Goal: Task Accomplishment & Management: Manage account settings

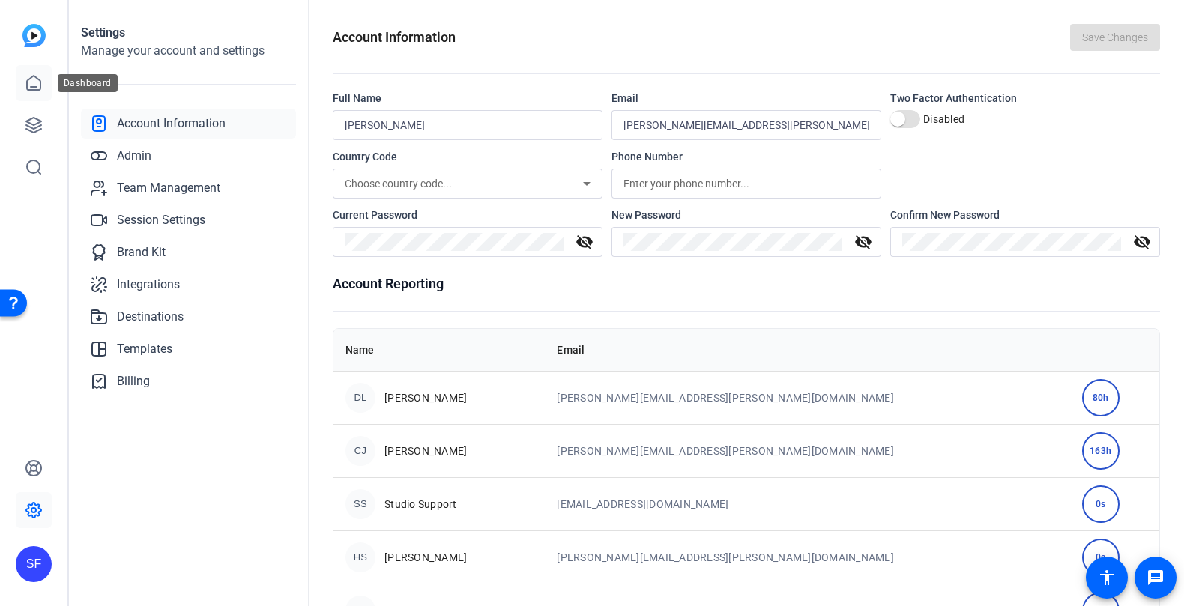
click at [36, 88] on icon at bounding box center [34, 83] width 18 height 18
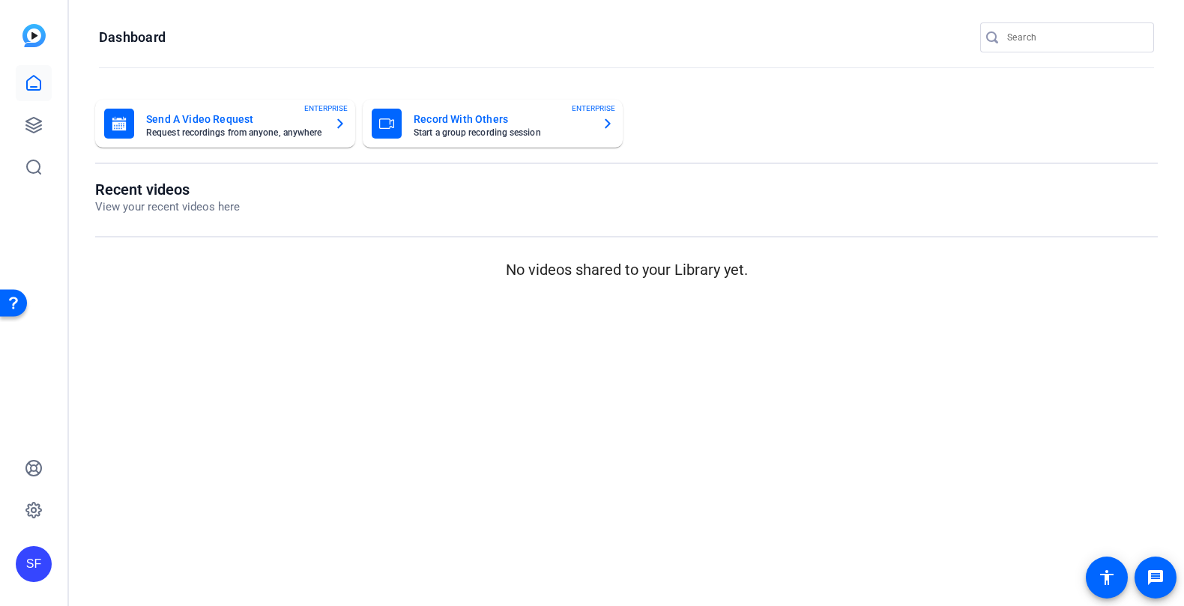
click at [260, 190] on openreel-page-title "Recent videos View your recent videos here" at bounding box center [626, 198] width 1062 height 35
click at [486, 202] on openreel-page-title "Recent videos View your recent videos here" at bounding box center [626, 198] width 1062 height 35
click at [34, 118] on icon at bounding box center [33, 125] width 15 height 15
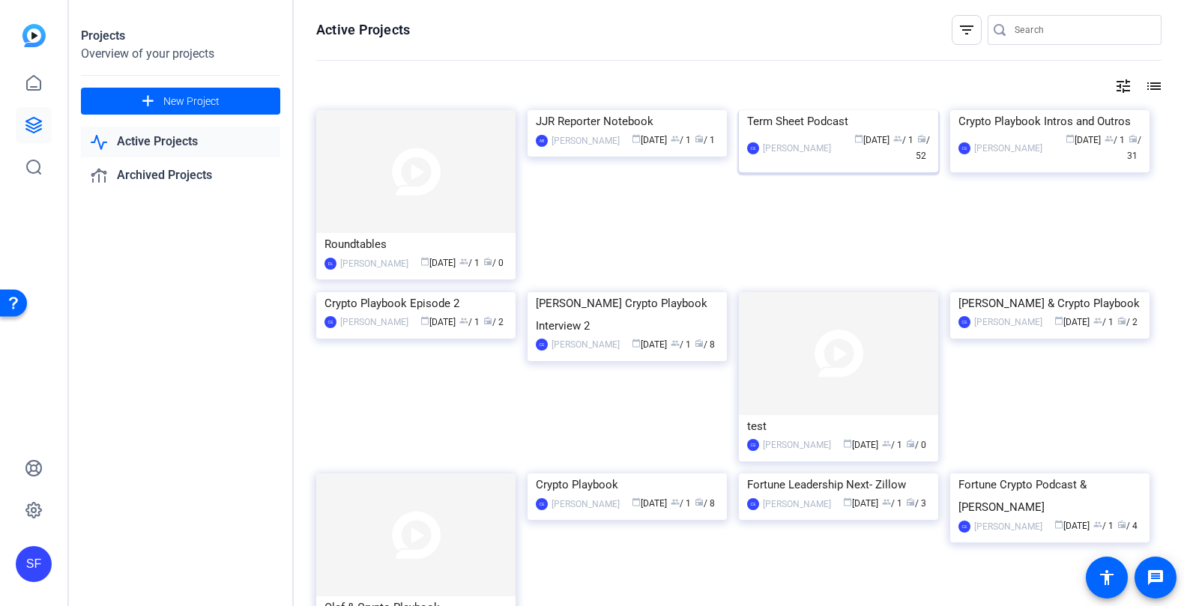
click at [830, 110] on img at bounding box center [838, 110] width 199 height 0
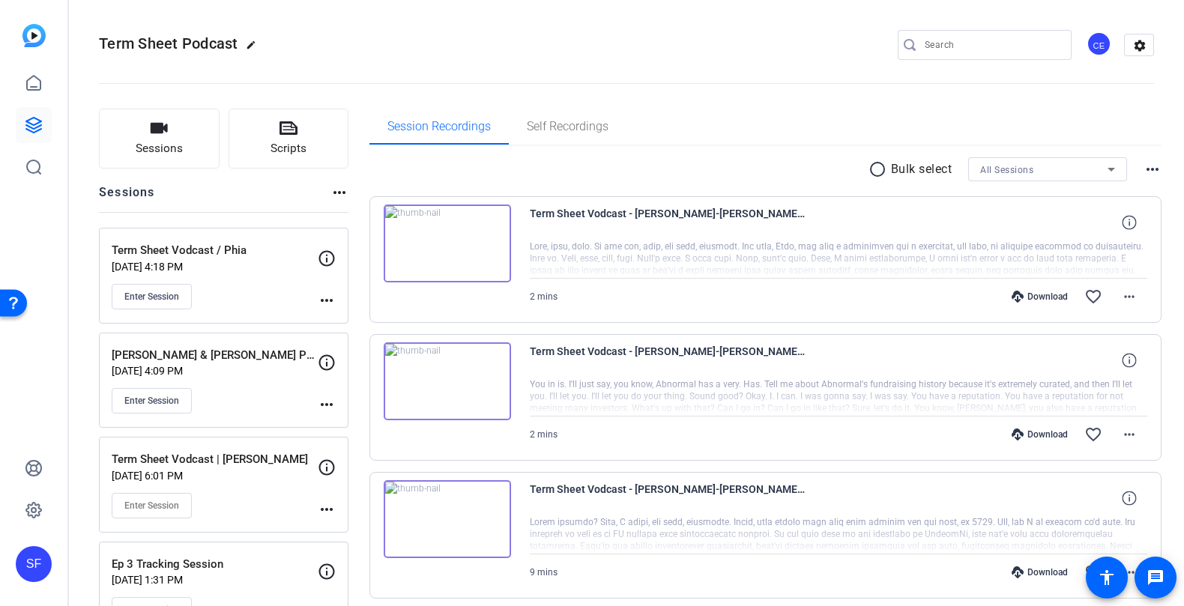
click at [234, 378] on div "[PERSON_NAME] & [PERSON_NAME] Podcast [DATE] 4:09 PM Enter Session" at bounding box center [215, 380] width 206 height 67
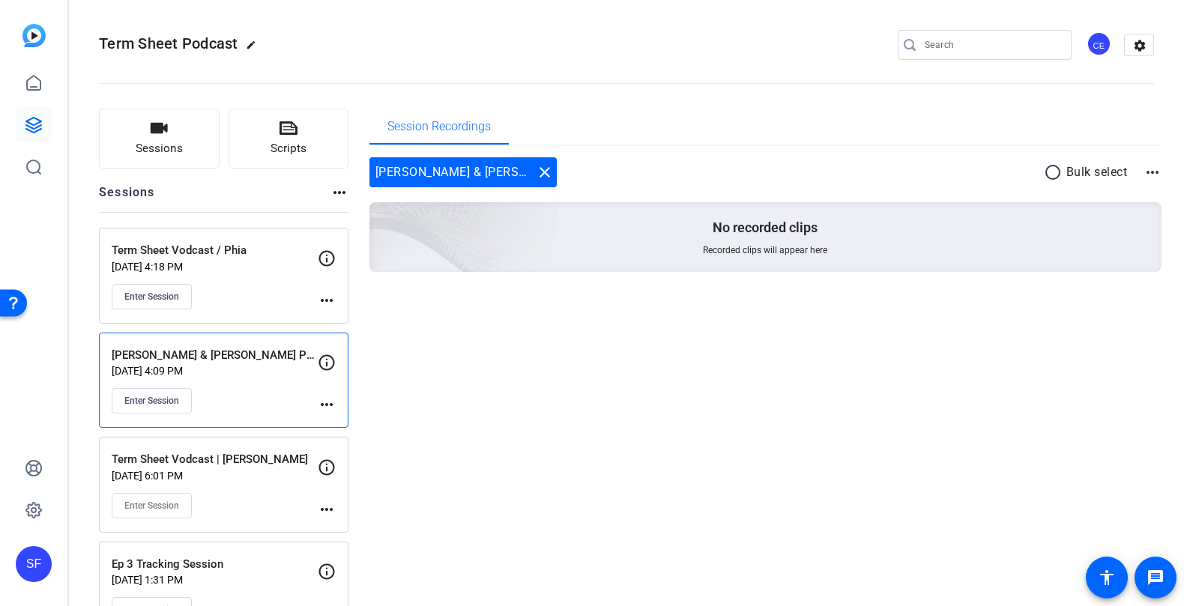
click at [327, 401] on mat-icon "more_horiz" at bounding box center [327, 405] width 18 height 18
click at [369, 426] on span "Edit Session" at bounding box center [364, 424] width 68 height 18
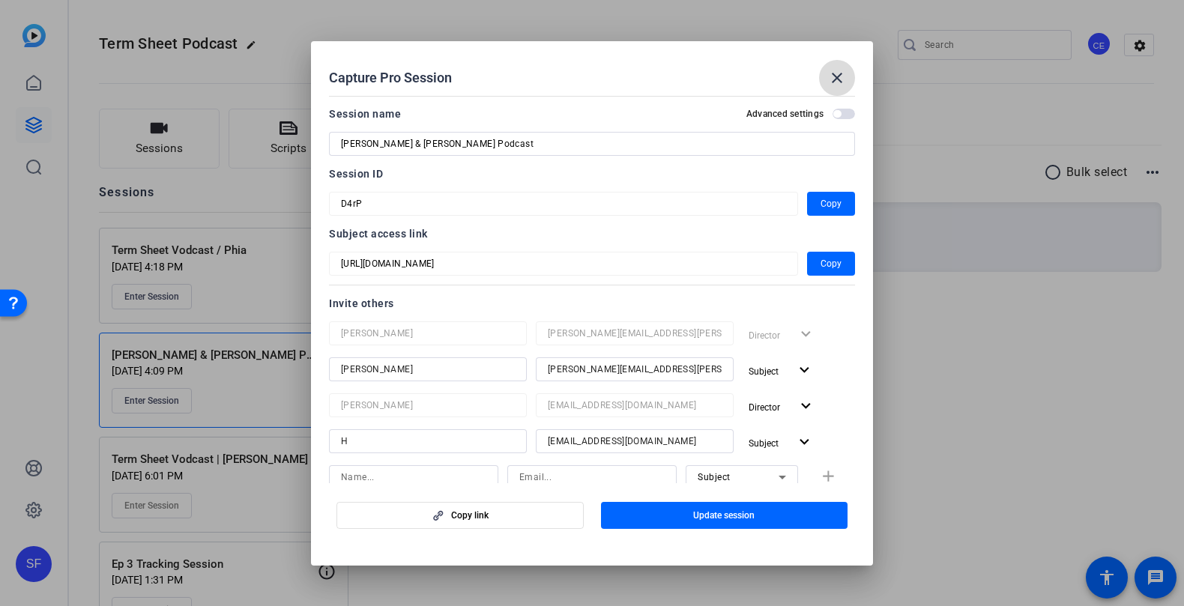
click at [835, 75] on mat-icon "close" at bounding box center [837, 78] width 18 height 18
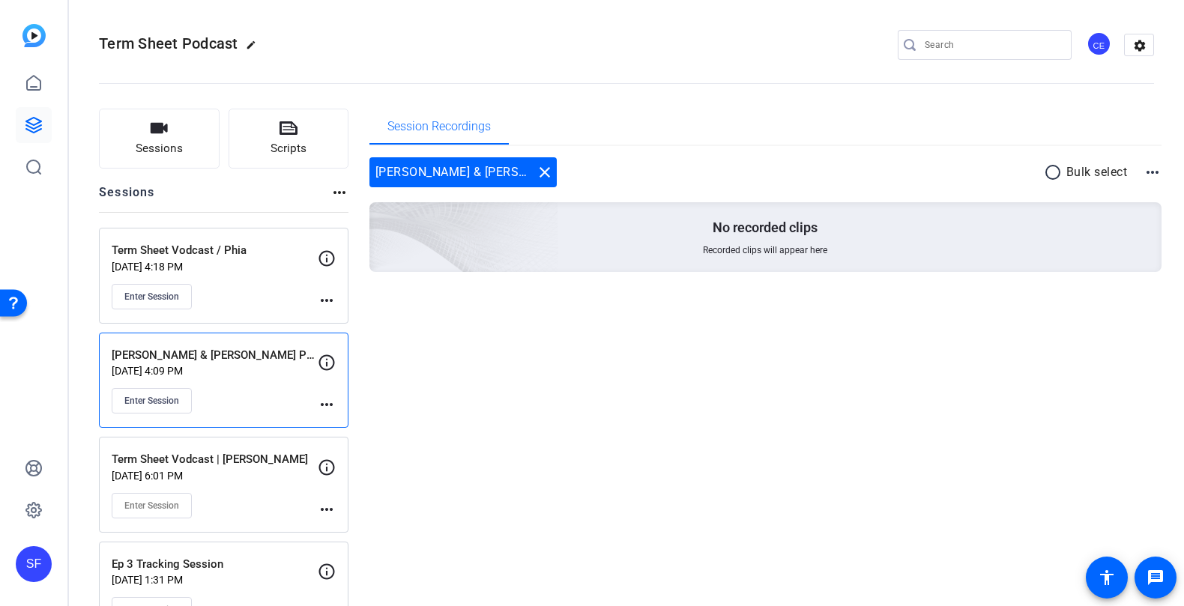
click at [327, 400] on mat-icon "more_horiz" at bounding box center [327, 405] width 18 height 18
click at [363, 443] on span "Archive Session" at bounding box center [364, 443] width 68 height 18
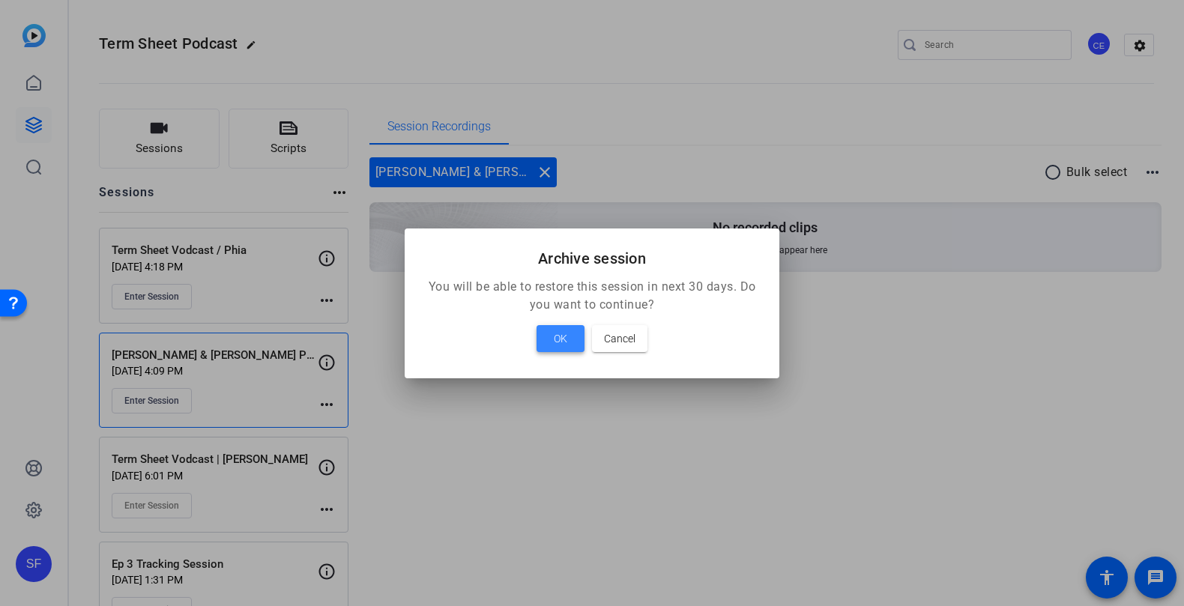
click at [565, 339] on span "OK" at bounding box center [560, 339] width 13 height 18
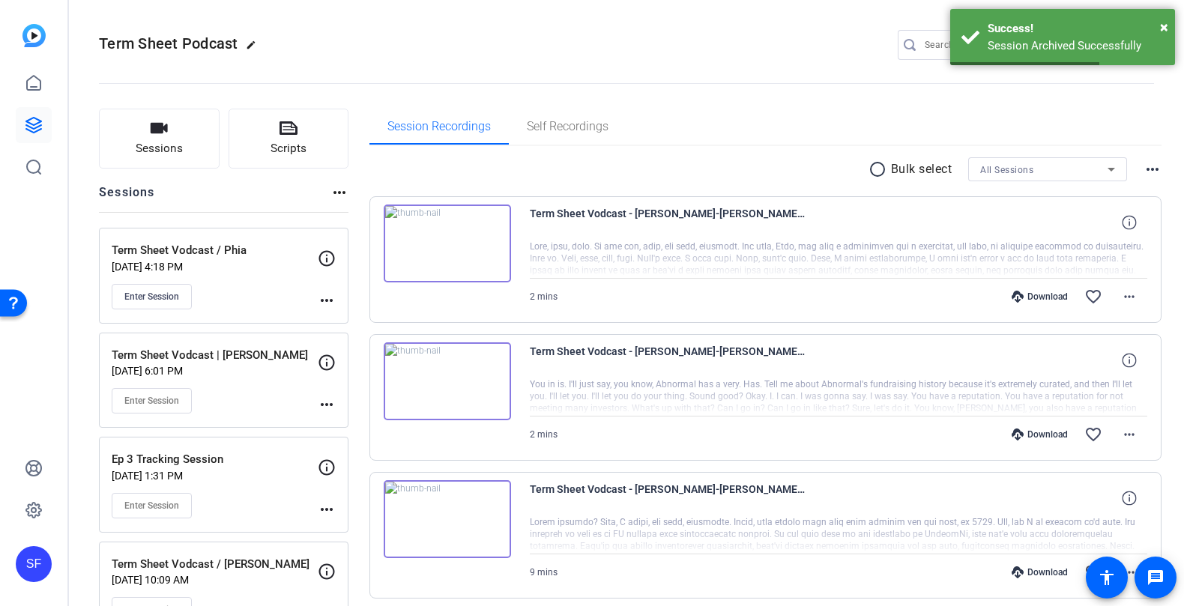
click at [256, 290] on div "Enter Session" at bounding box center [215, 296] width 206 height 25
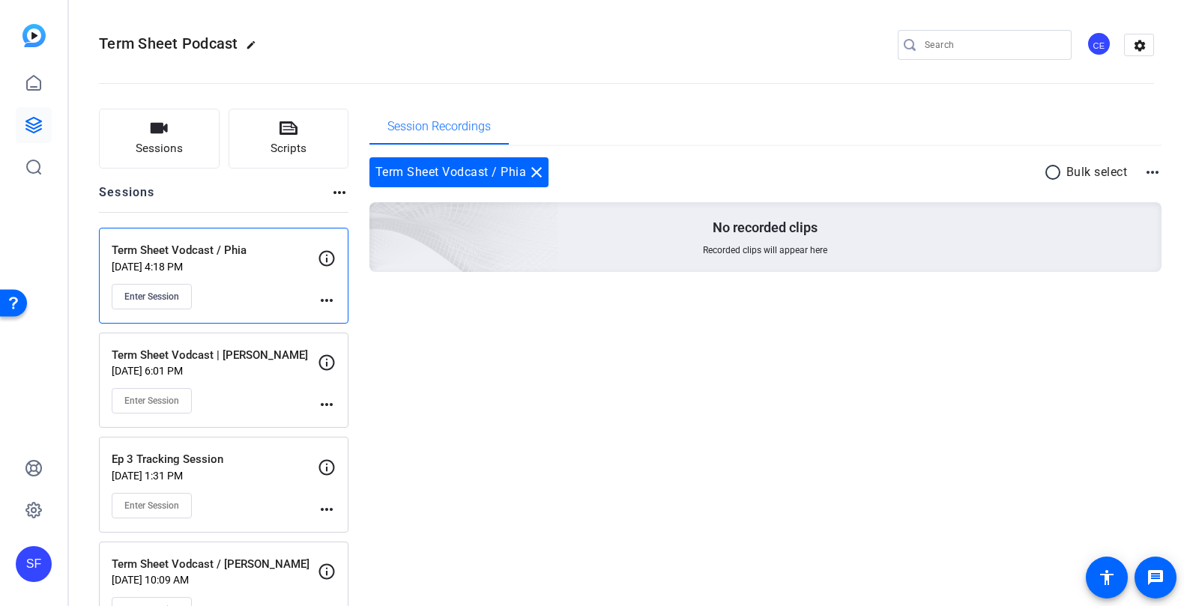
click at [263, 402] on div "Enter Session" at bounding box center [215, 400] width 206 height 25
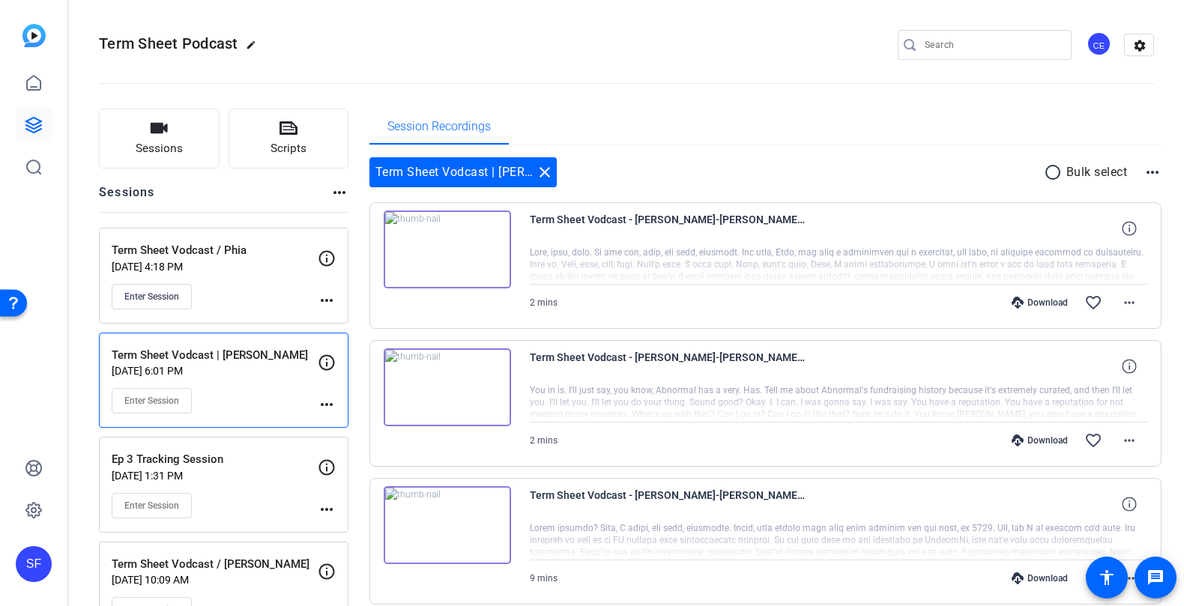
click at [263, 493] on div "Enter Session" at bounding box center [215, 505] width 206 height 25
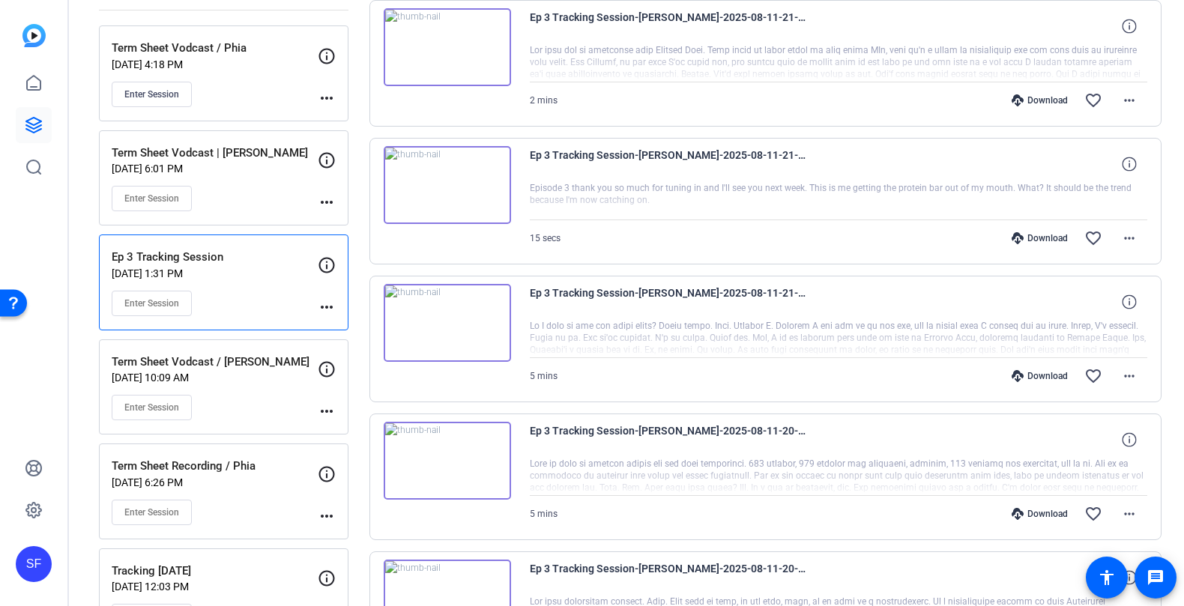
scroll to position [200, 0]
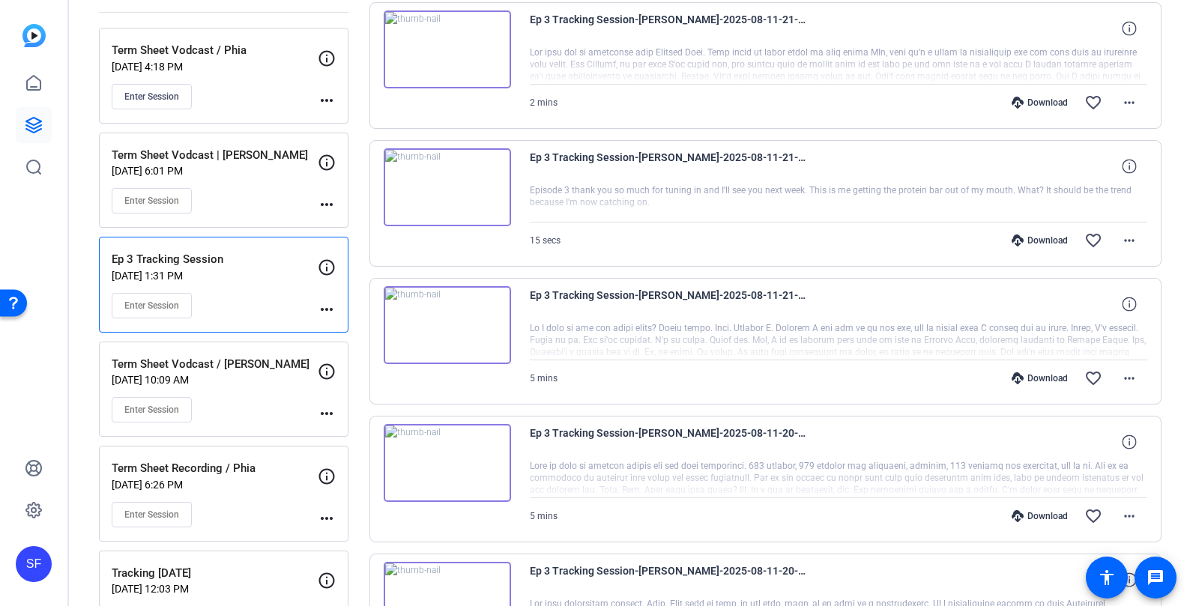
click at [255, 378] on p "[DATE] 10:09 AM" at bounding box center [215, 380] width 206 height 12
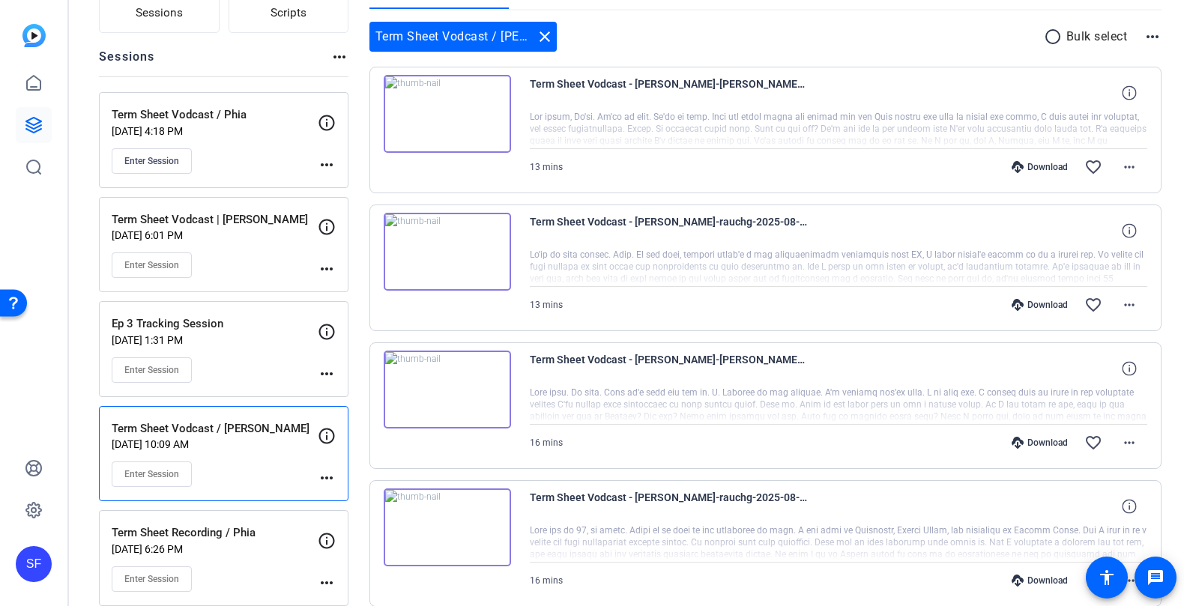
scroll to position [0, 0]
